Goal: Information Seeking & Learning: Find specific fact

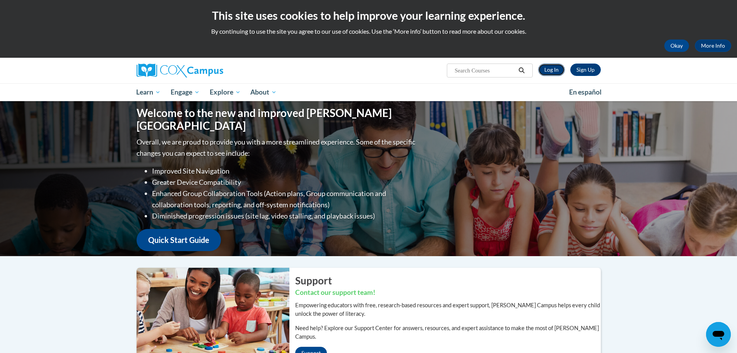
click at [546, 68] on link "Log In" at bounding box center [551, 69] width 27 height 12
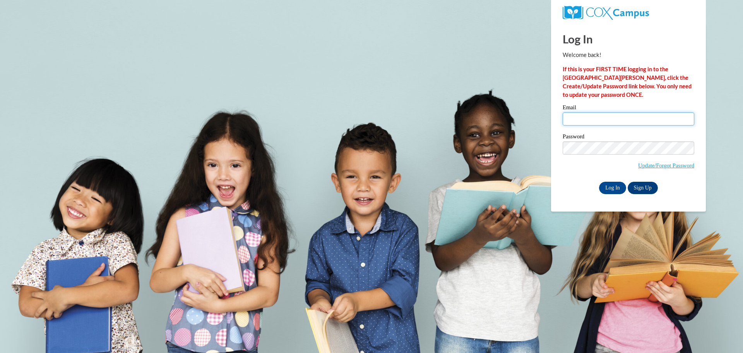
click at [584, 113] on input "Email" at bounding box center [629, 118] width 132 height 13
type input "jmccants@atlantaspeechschool.org"
click at [615, 187] on input "Log In" at bounding box center [612, 188] width 27 height 12
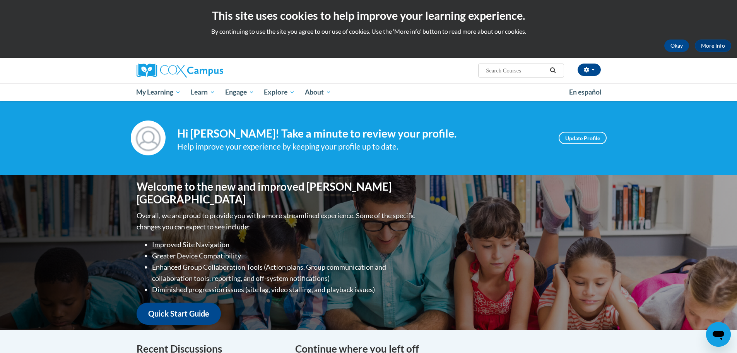
click at [515, 69] on input "Search..." at bounding box center [516, 70] width 62 height 9
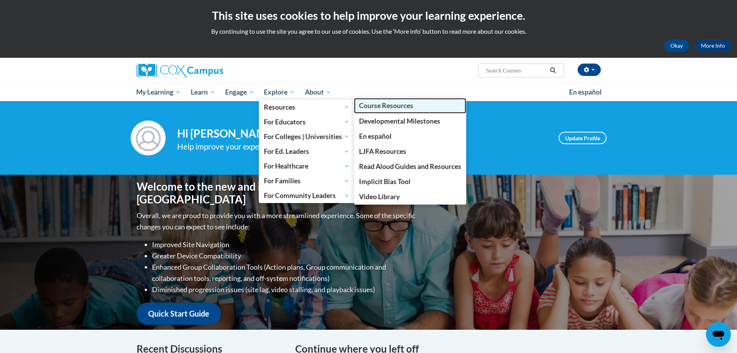
click at [399, 105] on span "Course Resources" at bounding box center [386, 105] width 54 height 8
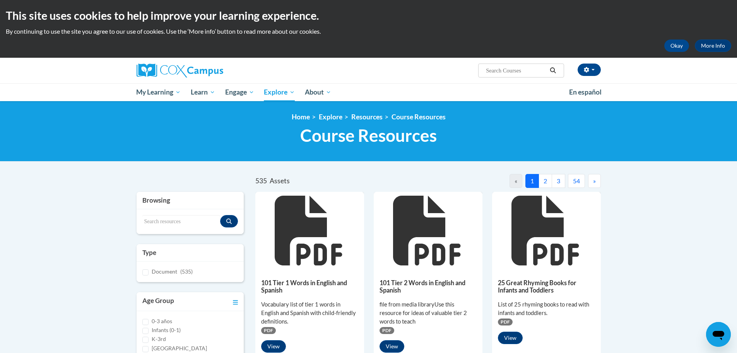
scroll to position [77, 0]
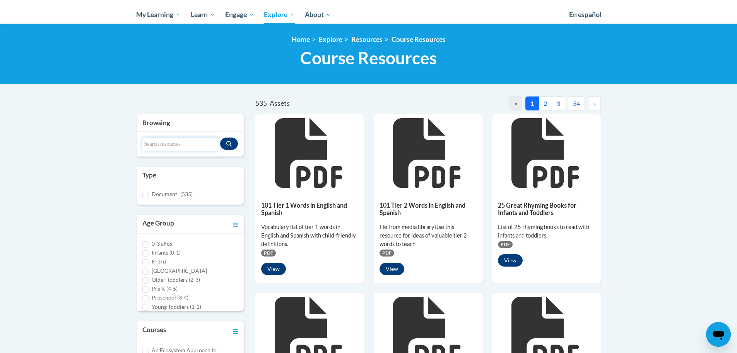
click at [160, 146] on input "Search resources" at bounding box center [181, 143] width 78 height 13
type input "coaching tool"
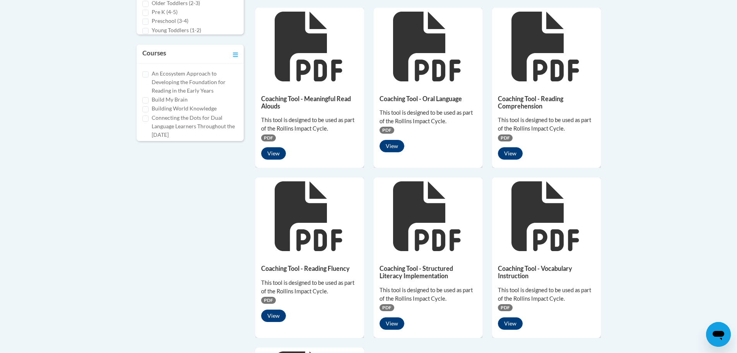
scroll to position [387, 0]
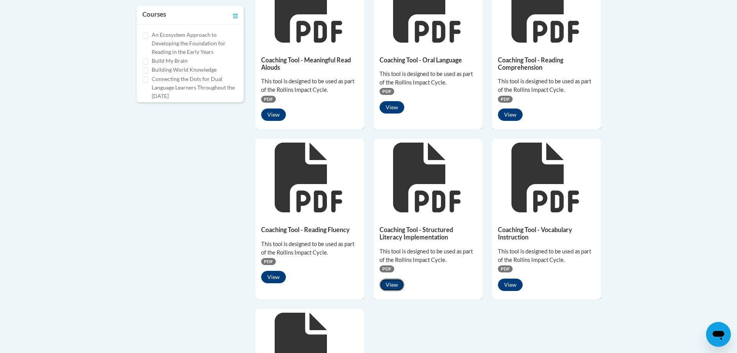
click at [390, 286] on button "View" at bounding box center [392, 284] width 25 height 12
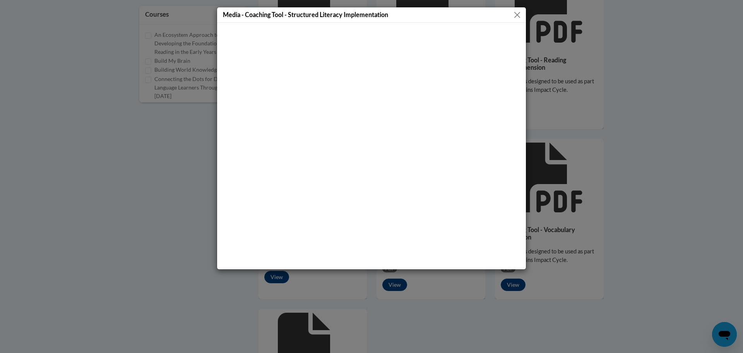
click at [517, 17] on button "Close" at bounding box center [517, 15] width 10 height 10
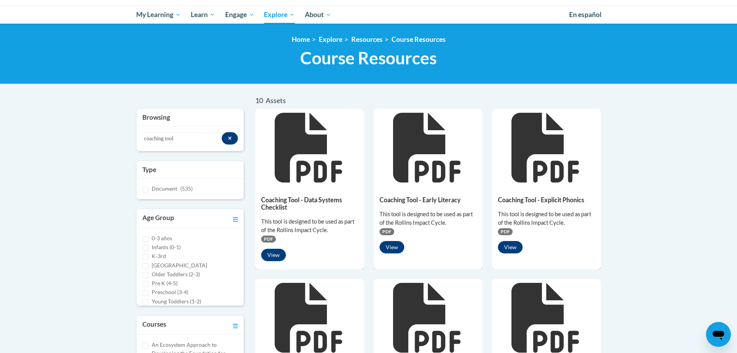
scroll to position [116, 0]
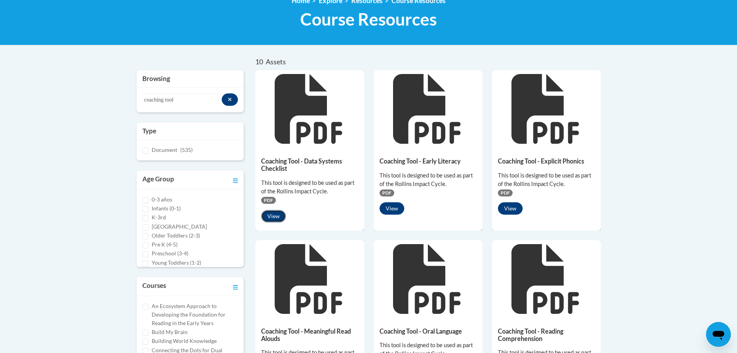
click at [277, 217] on button "View" at bounding box center [273, 216] width 25 height 12
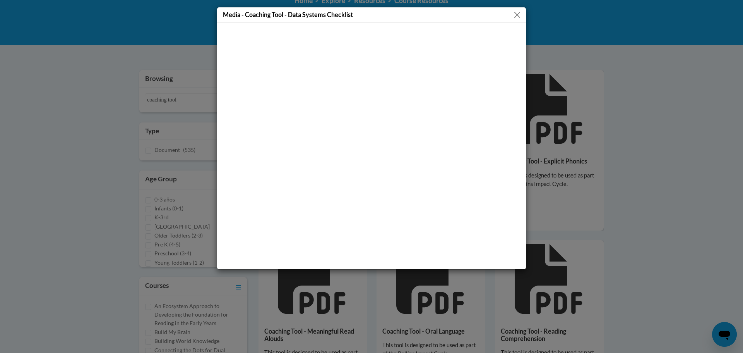
click at [516, 15] on button "Close" at bounding box center [517, 15] width 10 height 10
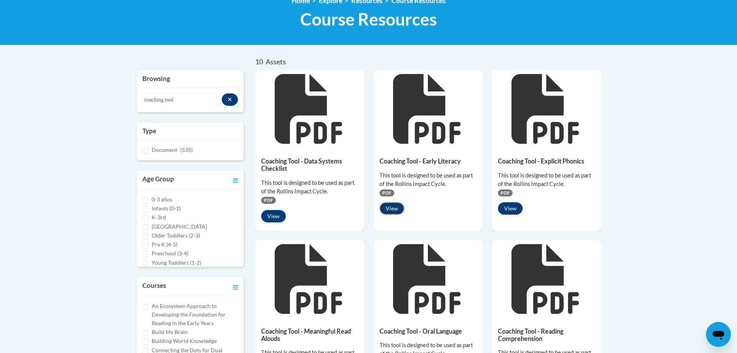
click at [395, 209] on button "View" at bounding box center [392, 208] width 25 height 12
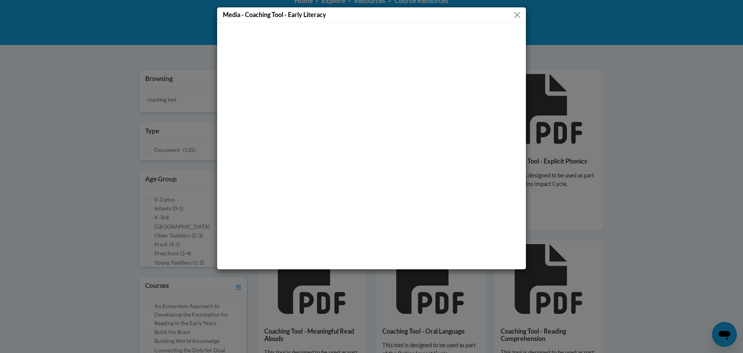
click at [519, 16] on button "Close" at bounding box center [517, 15] width 10 height 10
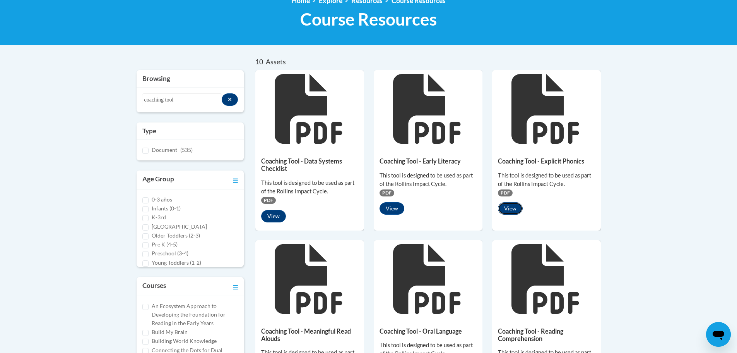
click at [511, 210] on button "View" at bounding box center [510, 208] width 25 height 12
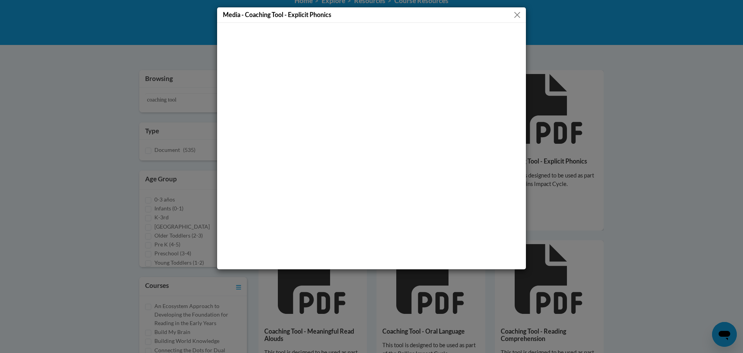
click at [517, 16] on button "Close" at bounding box center [517, 15] width 10 height 10
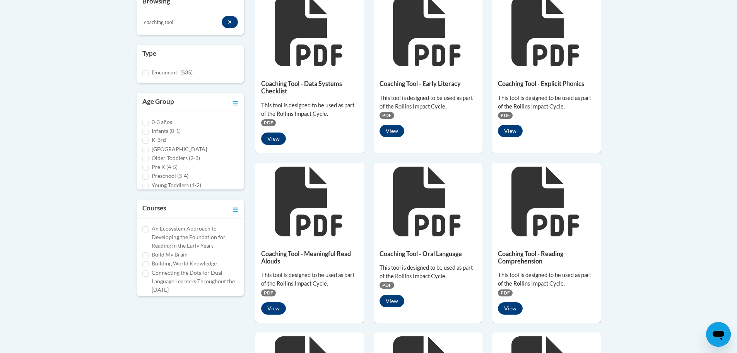
scroll to position [232, 0]
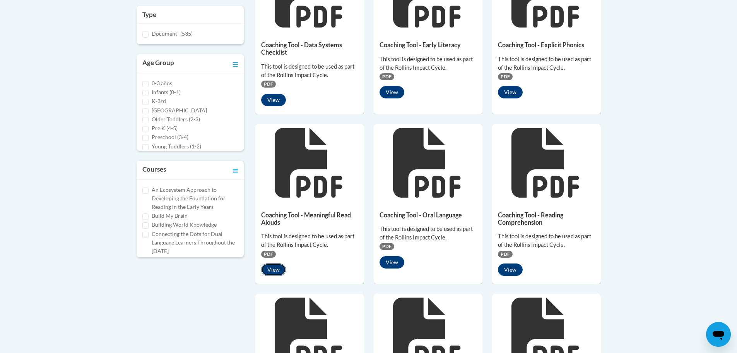
click at [270, 269] on button "View" at bounding box center [273, 269] width 25 height 12
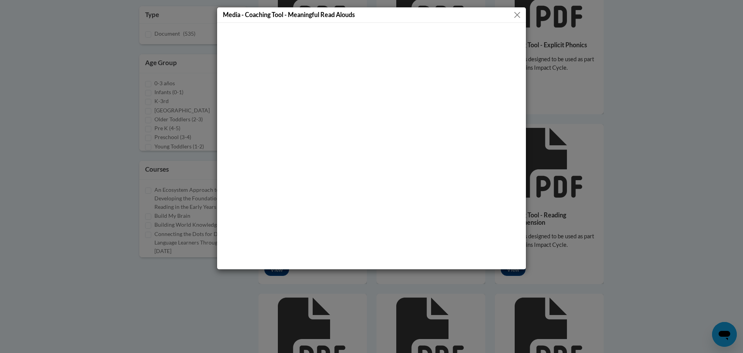
click at [518, 13] on button "Close" at bounding box center [517, 15] width 10 height 10
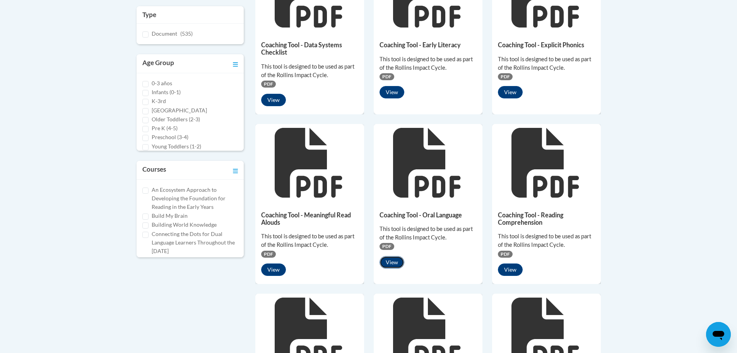
click at [398, 262] on button "View" at bounding box center [392, 262] width 25 height 12
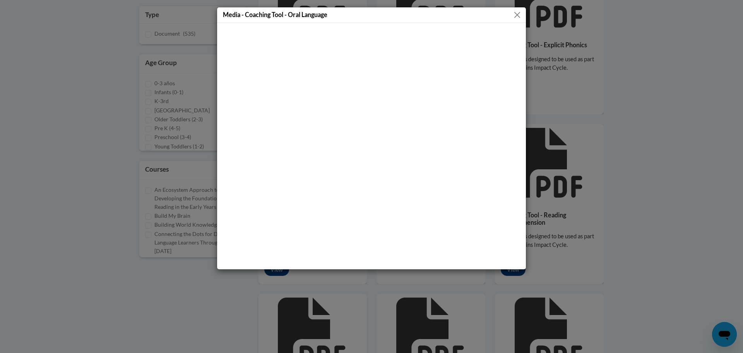
click at [516, 14] on button "Close" at bounding box center [517, 15] width 10 height 10
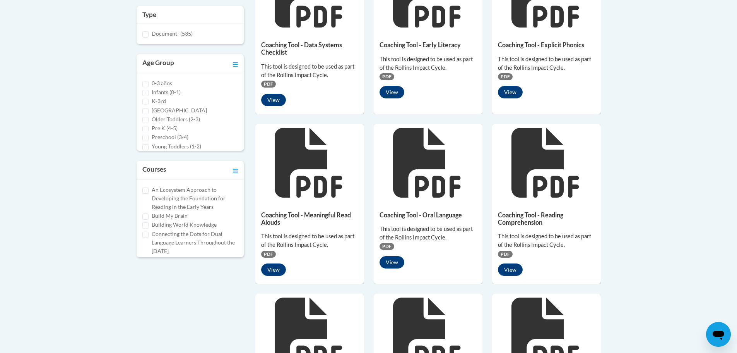
scroll to position [310, 0]
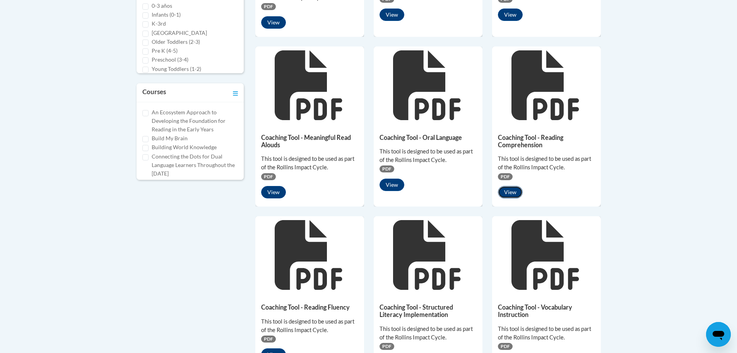
click at [509, 192] on button "View" at bounding box center [510, 192] width 25 height 12
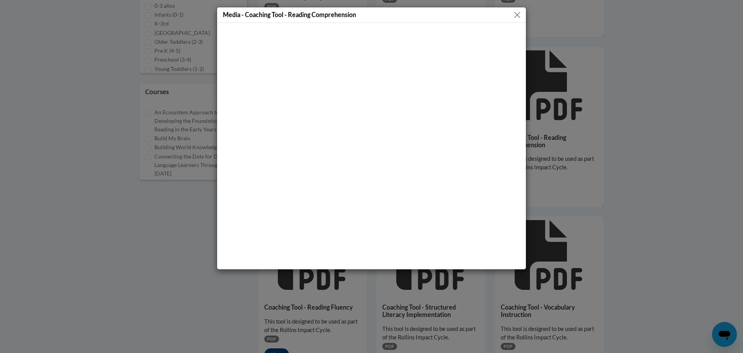
click at [517, 14] on button "Close" at bounding box center [517, 15] width 10 height 10
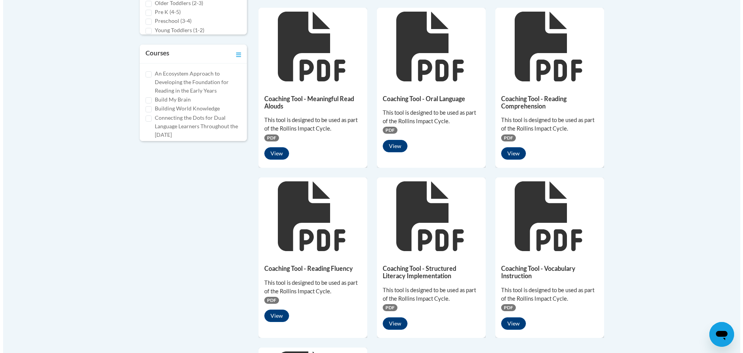
scroll to position [426, 0]
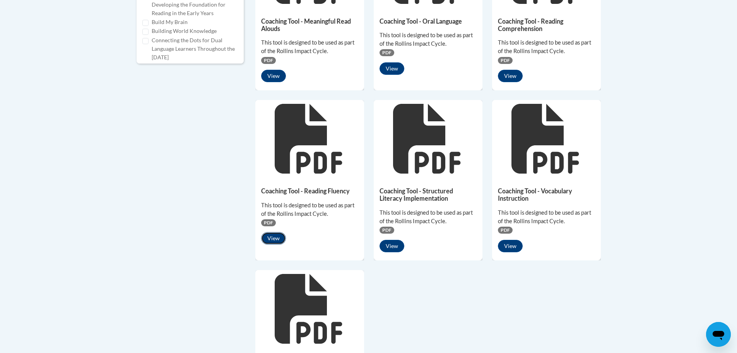
click at [275, 235] on button "View" at bounding box center [273, 238] width 25 height 12
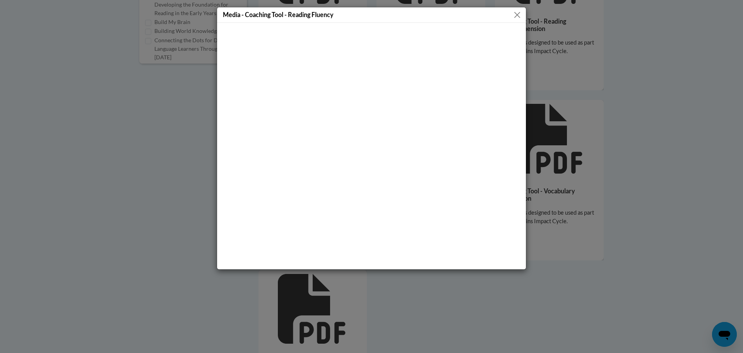
click at [515, 14] on button "Close" at bounding box center [517, 15] width 10 height 10
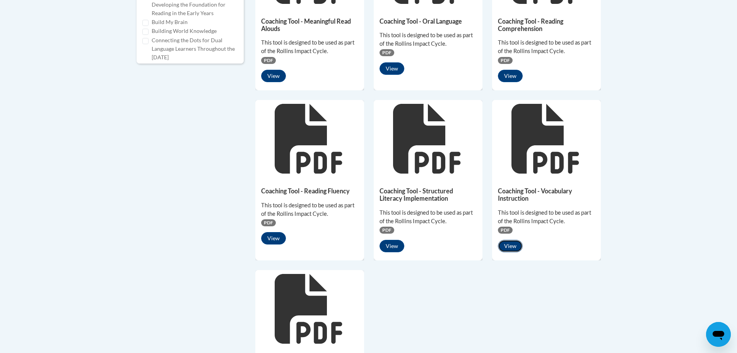
click at [512, 247] on button "View" at bounding box center [510, 246] width 25 height 12
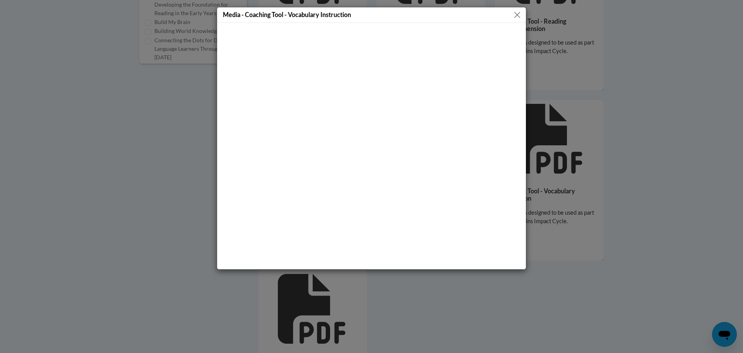
click at [516, 16] on button "Close" at bounding box center [517, 15] width 10 height 10
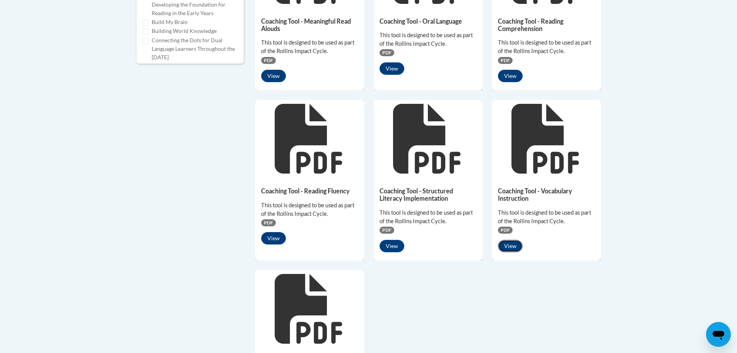
click at [512, 245] on button "View" at bounding box center [510, 246] width 25 height 12
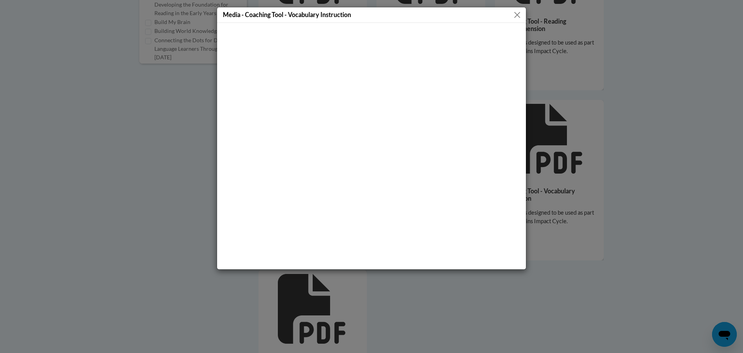
click at [518, 17] on button "Close" at bounding box center [517, 15] width 10 height 10
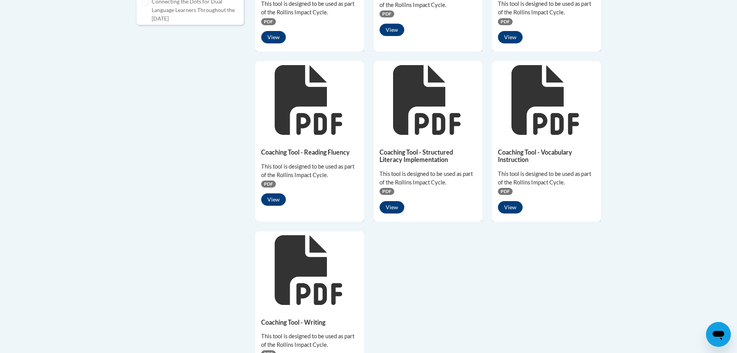
scroll to position [503, 0]
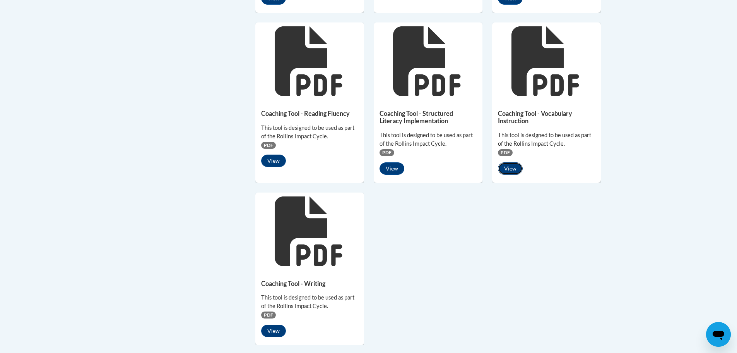
click at [511, 170] on button "View" at bounding box center [510, 168] width 25 height 12
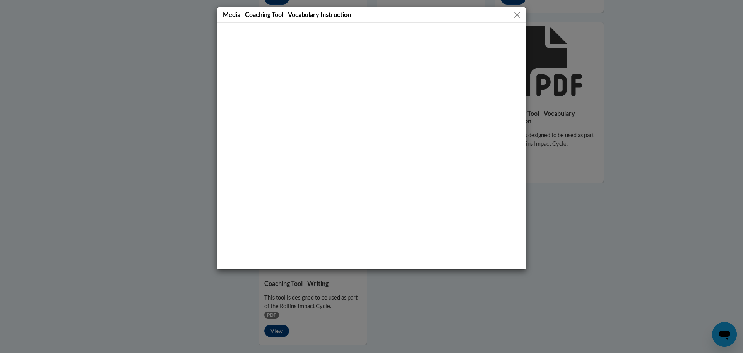
click at [521, 15] on button "Close" at bounding box center [517, 15] width 10 height 10
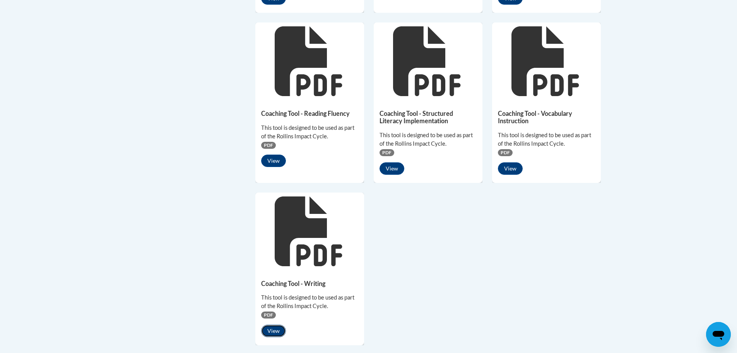
click at [279, 334] on button "View" at bounding box center [273, 330] width 25 height 12
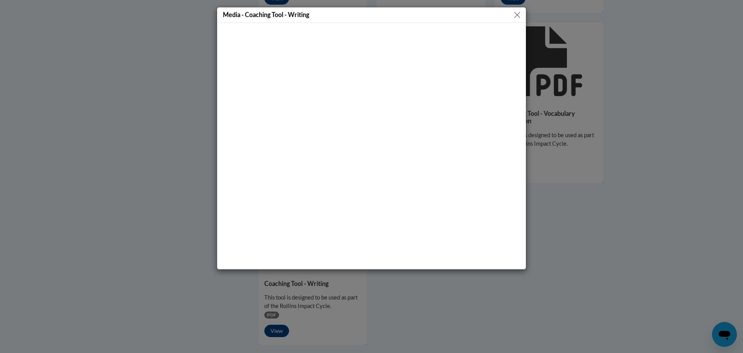
click at [513, 17] on button "Close" at bounding box center [517, 15] width 10 height 10
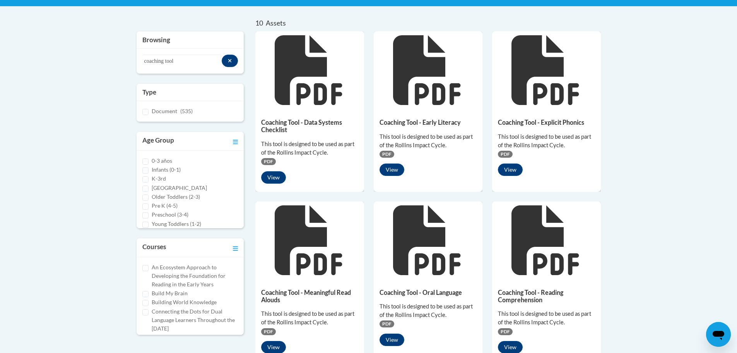
scroll to position [232, 0]
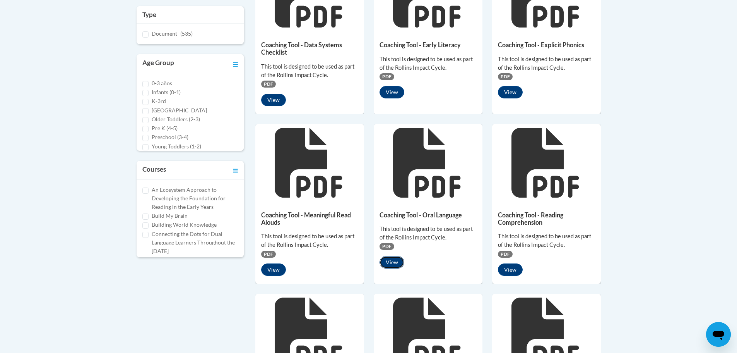
click at [392, 261] on button "View" at bounding box center [392, 262] width 25 height 12
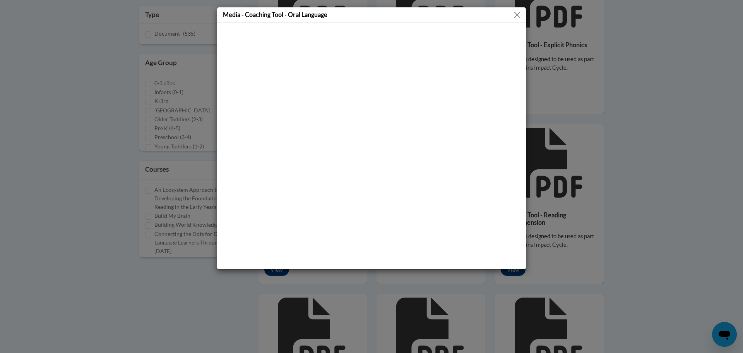
click at [516, 17] on button "Close" at bounding box center [517, 15] width 10 height 10
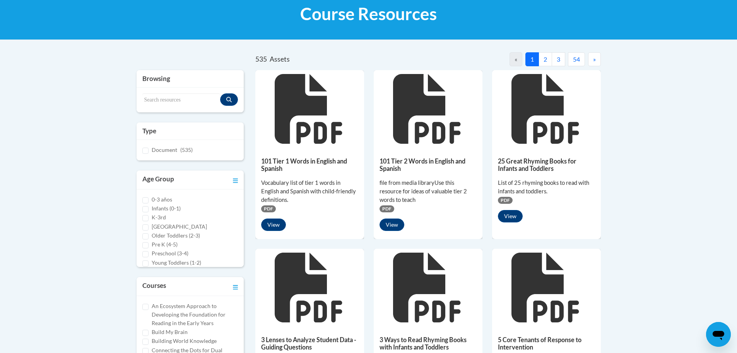
scroll to position [83, 0]
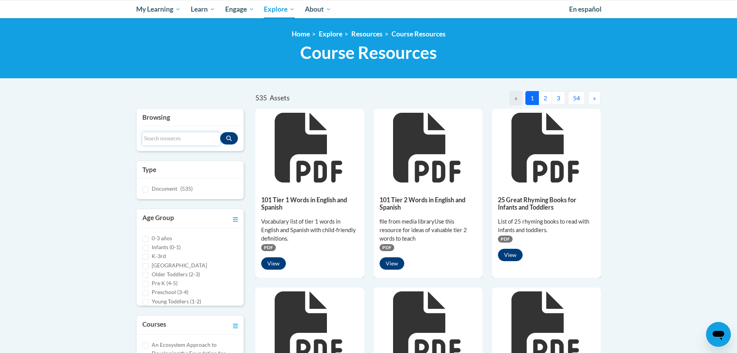
click at [155, 137] on input "Search resources" at bounding box center [181, 138] width 78 height 13
type input "coaching tool"
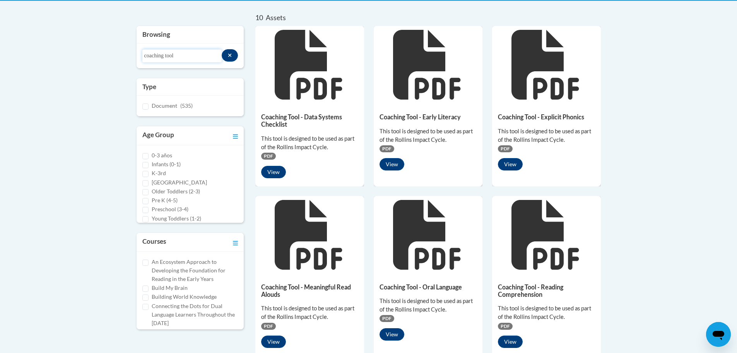
scroll to position [276, 0]
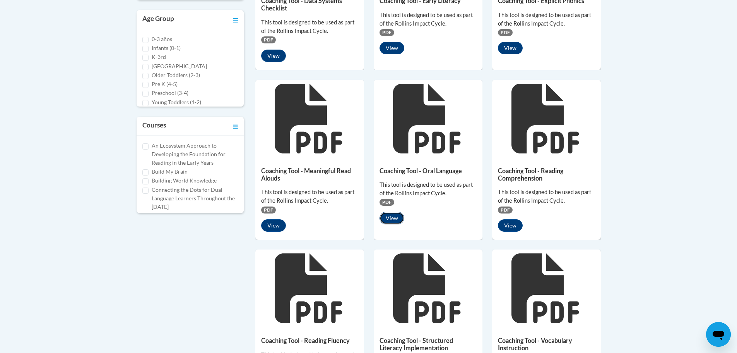
click at [396, 218] on button "View" at bounding box center [392, 218] width 25 height 12
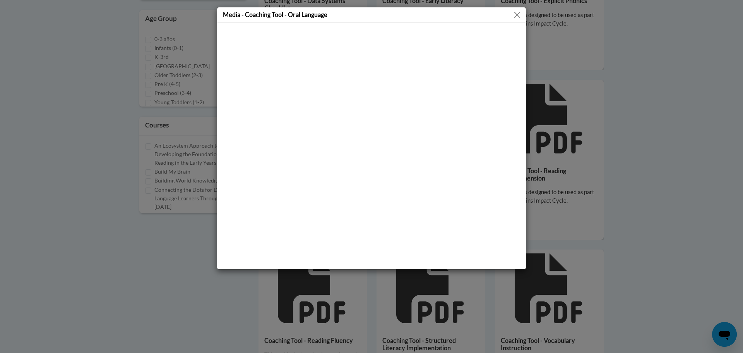
click at [514, 16] on button "Close" at bounding box center [517, 15] width 10 height 10
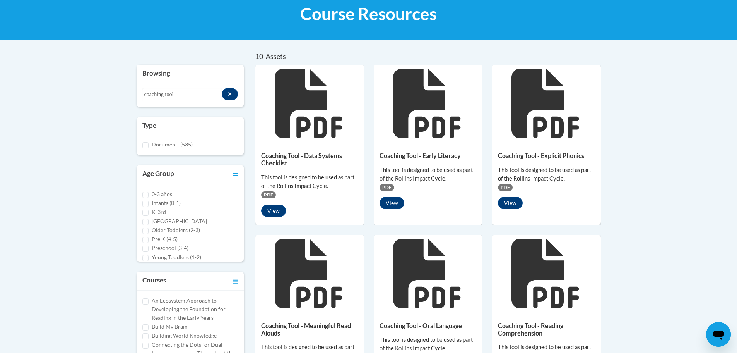
scroll to position [0, 0]
